Goal: Task Accomplishment & Management: Use online tool/utility

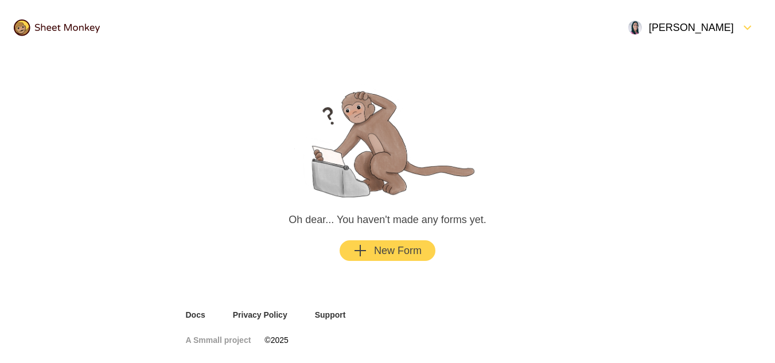
click at [427, 252] on button "New Form" at bounding box center [388, 250] width 96 height 21
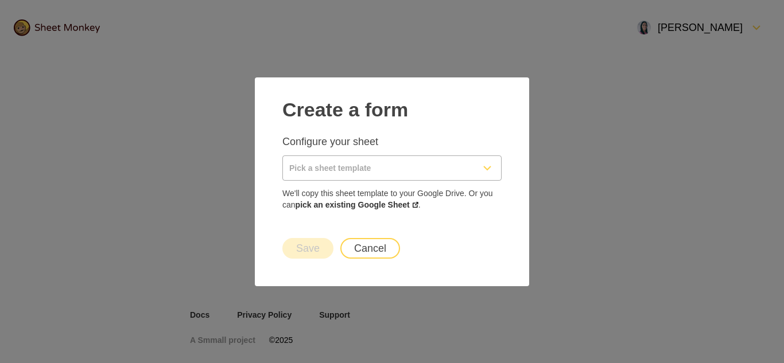
click at [396, 170] on input "Pick a sheet template" at bounding box center [378, 168] width 190 height 24
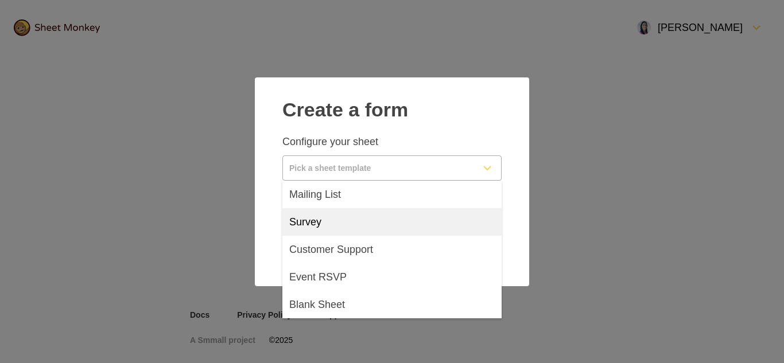
click at [378, 223] on div "Survey" at bounding box center [391, 222] width 219 height 28
type input "Survey"
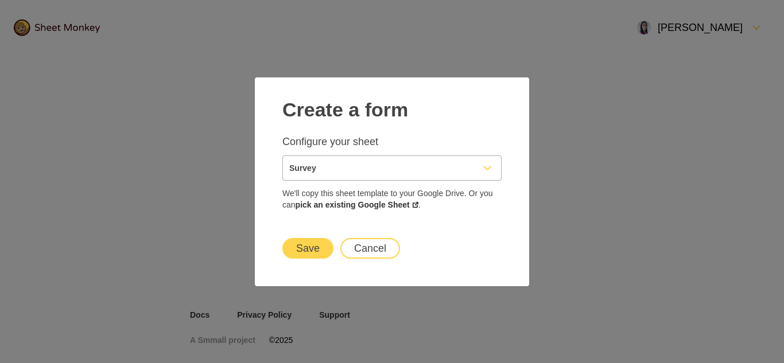
click at [328, 240] on button "Save" at bounding box center [307, 248] width 51 height 21
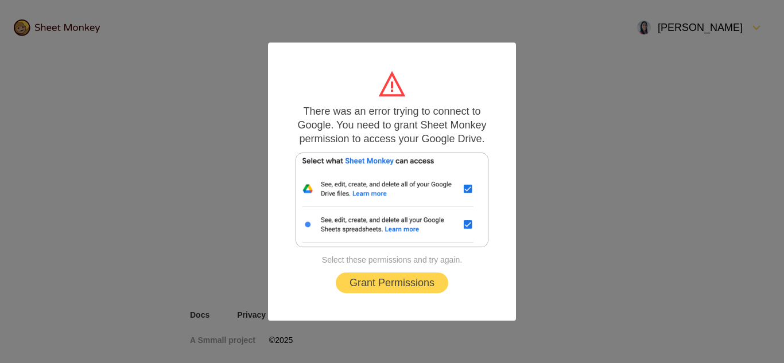
click at [375, 256] on p "Select these permissions and try again." at bounding box center [392, 259] width 140 height 11
click at [379, 283] on link "Grant Permissions" at bounding box center [392, 282] width 112 height 21
